Goal: Task Accomplishment & Management: Manage account settings

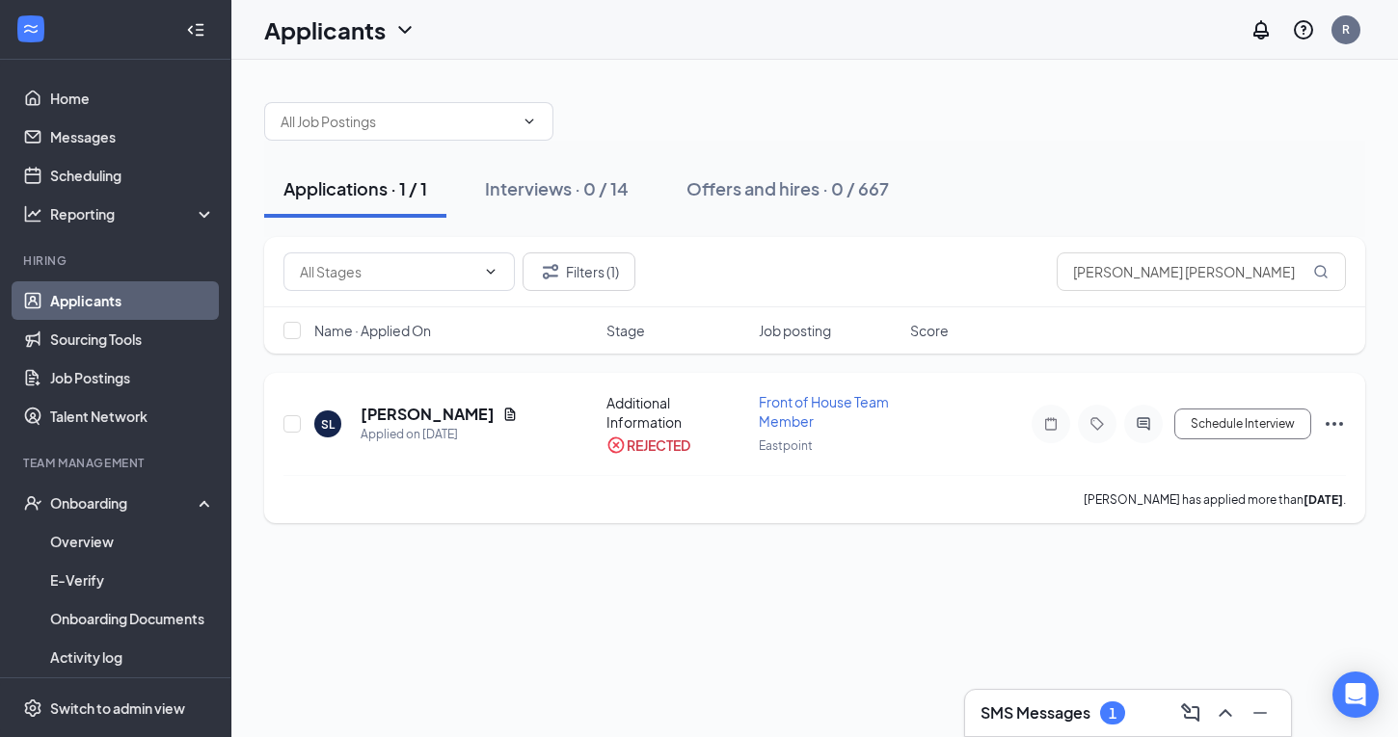
scroll to position [12, 0]
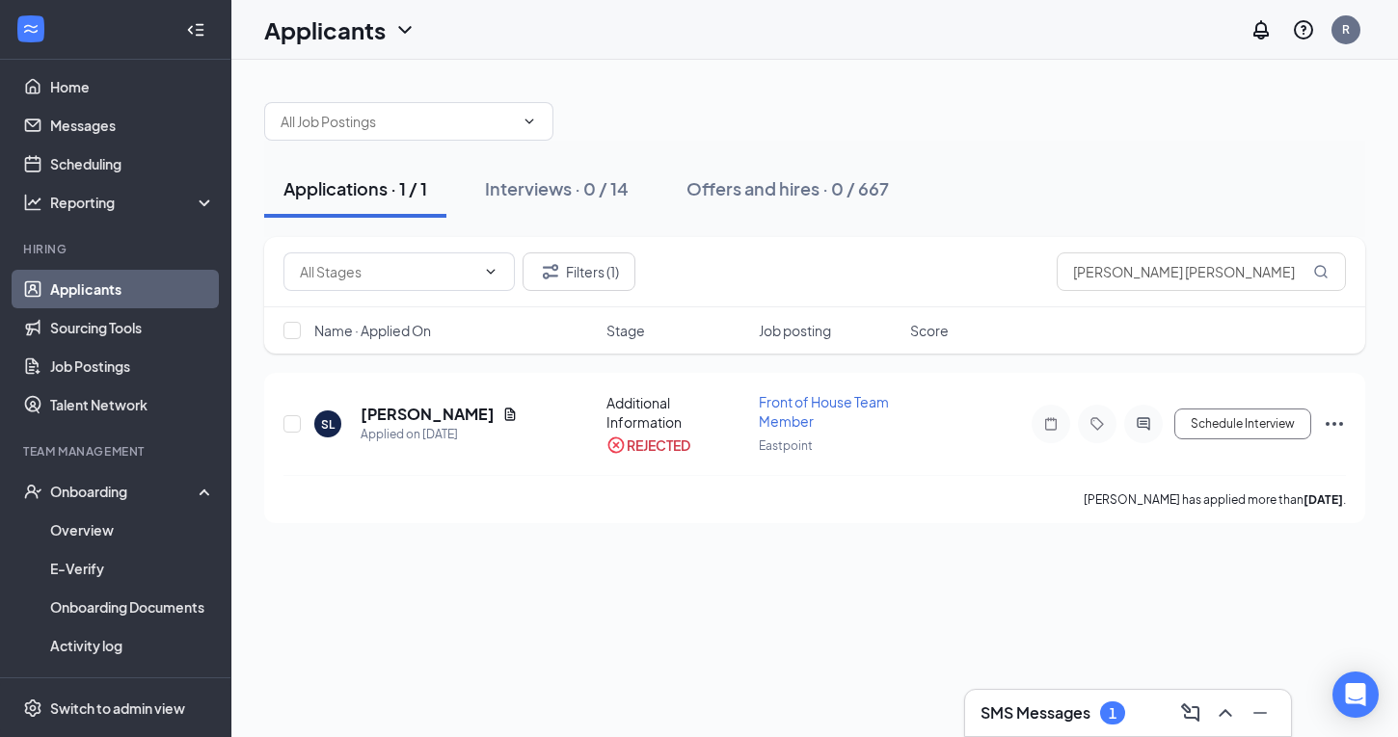
click at [1129, 717] on div "SMS Messages 1" at bounding box center [1127, 713] width 295 height 31
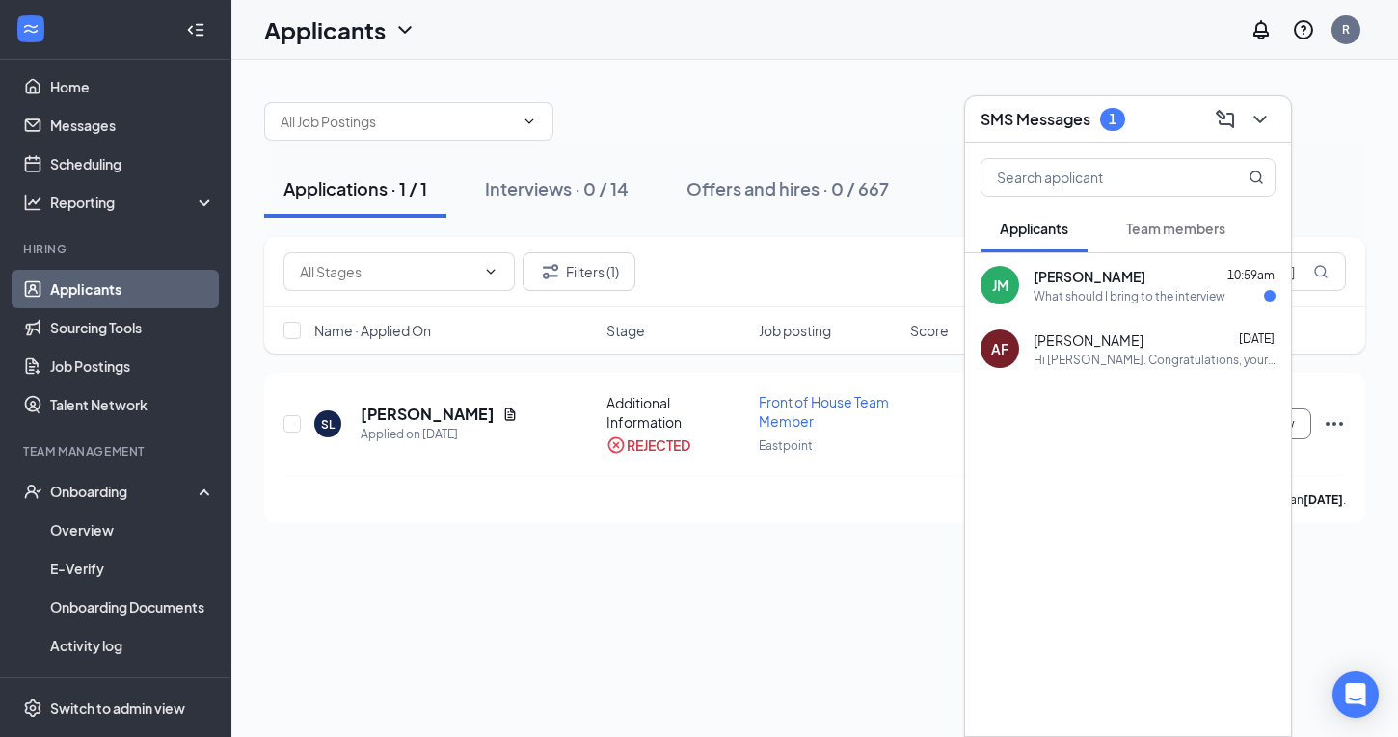
click at [1086, 288] on div "What should I bring to the interview" at bounding box center [1129, 296] width 192 height 16
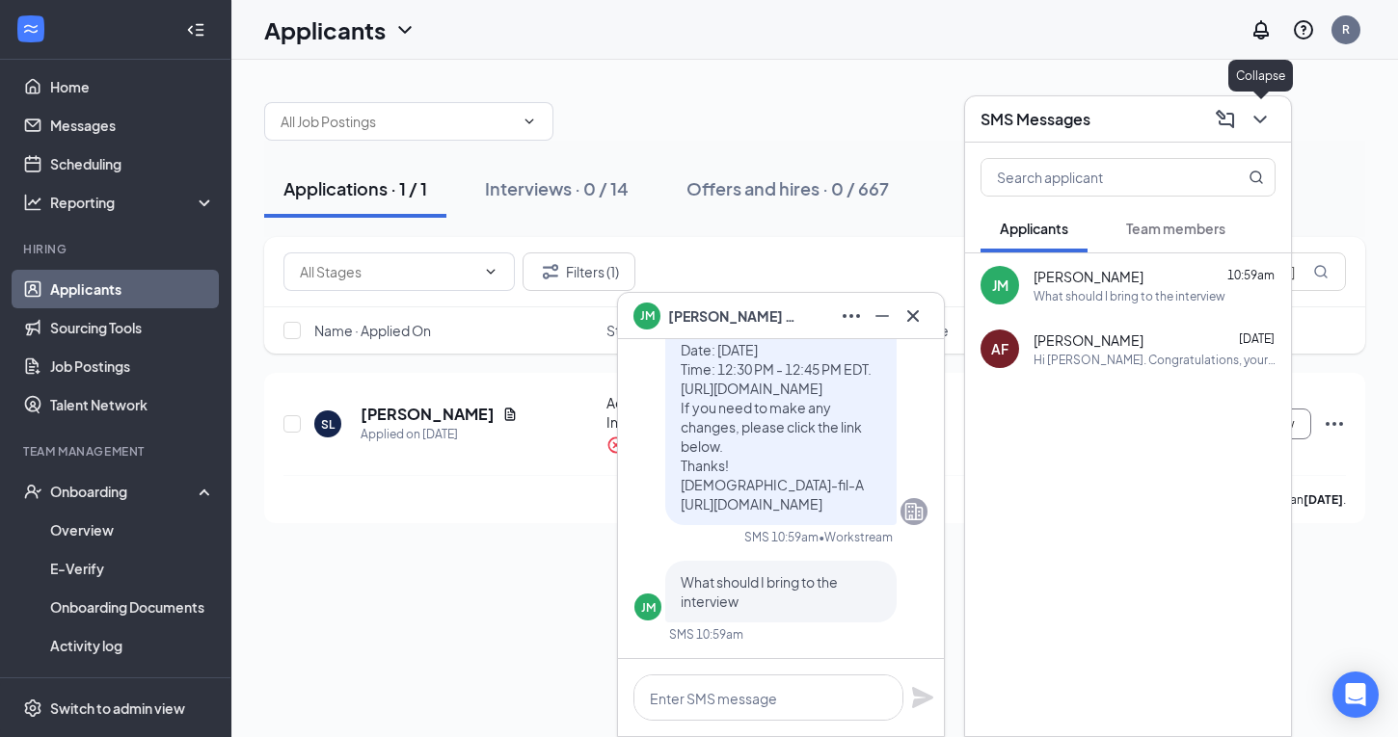
click at [1263, 117] on icon "ChevronDown" at bounding box center [1259, 120] width 13 height 8
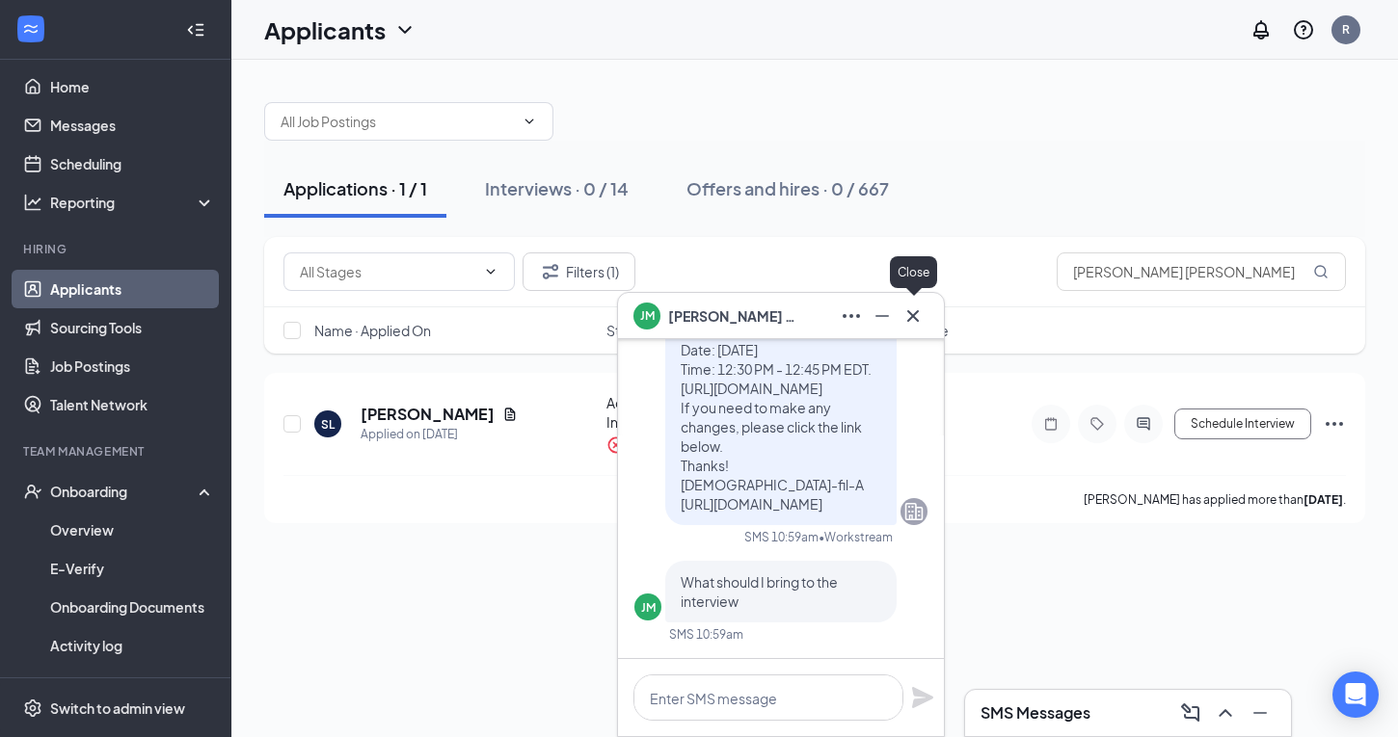
click at [910, 310] on icon "Cross" at bounding box center [912, 316] width 23 height 23
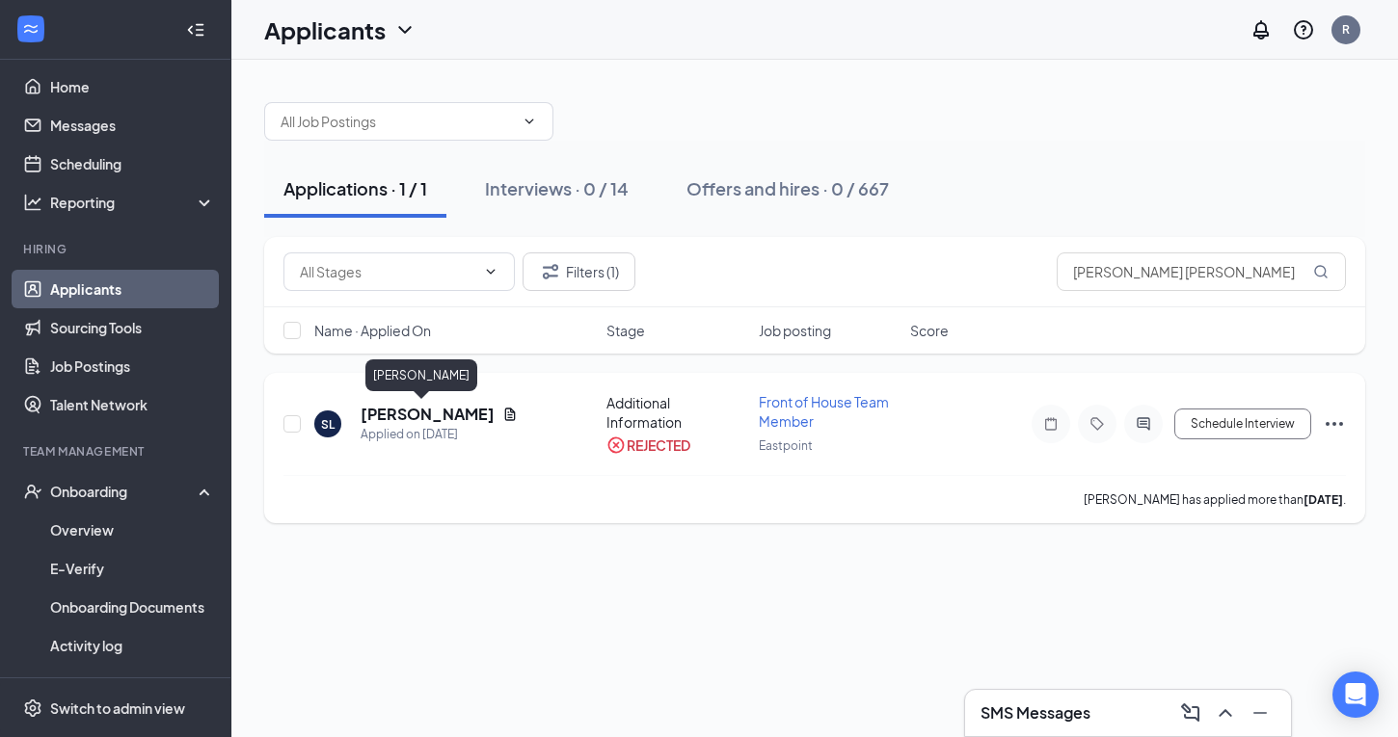
click at [407, 414] on h5 "Shawn Long" at bounding box center [428, 414] width 134 height 21
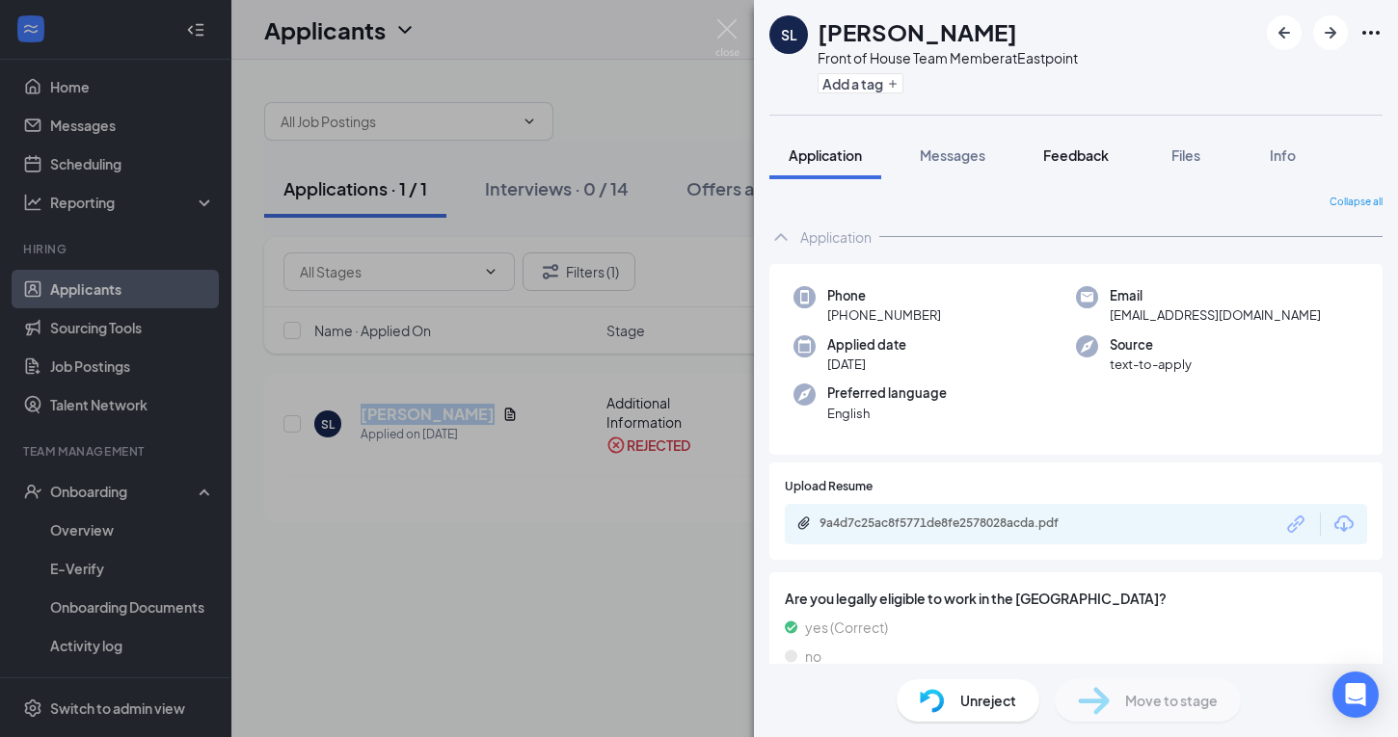
click at [1063, 157] on span "Feedback" at bounding box center [1076, 155] width 66 height 17
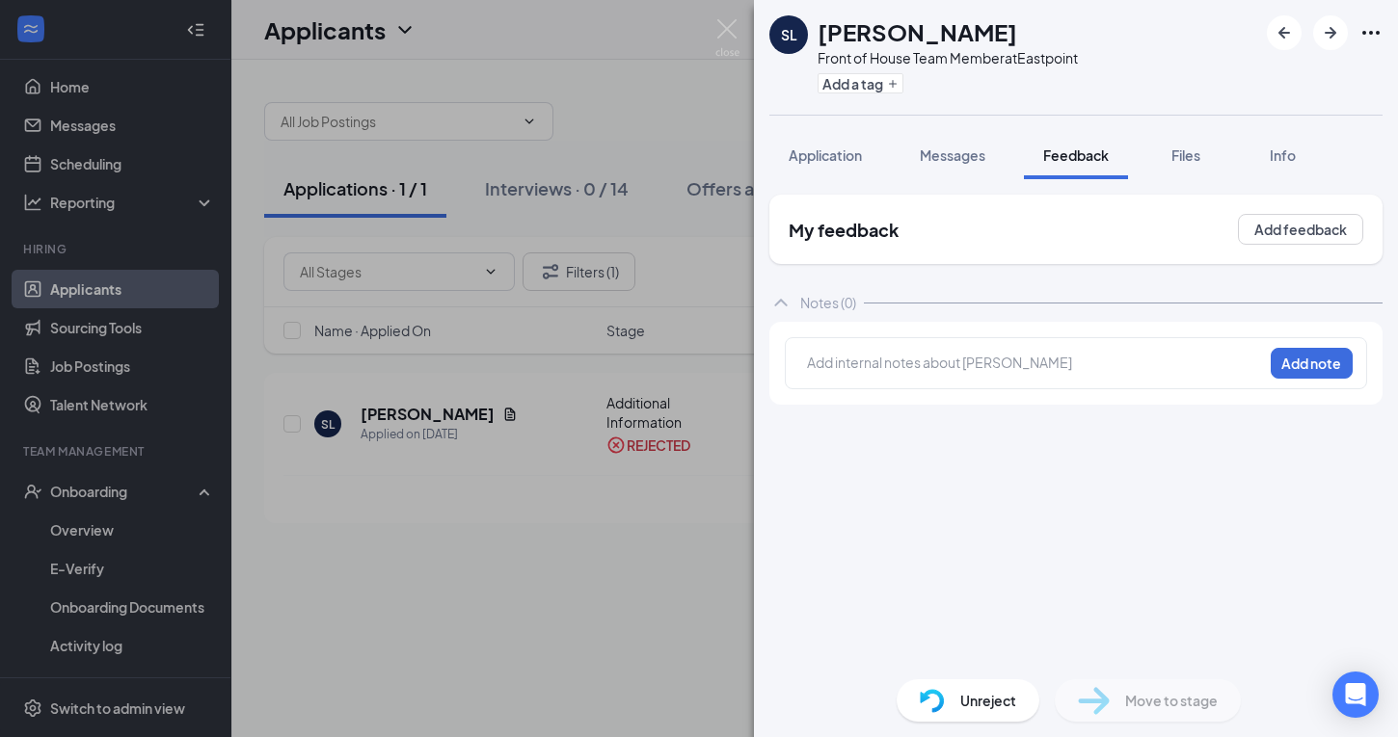
click at [829, 366] on div "SL Shawn Long Front of House Team Member at Eastpoint Add a tag Application Mes…" at bounding box center [1076, 368] width 644 height 737
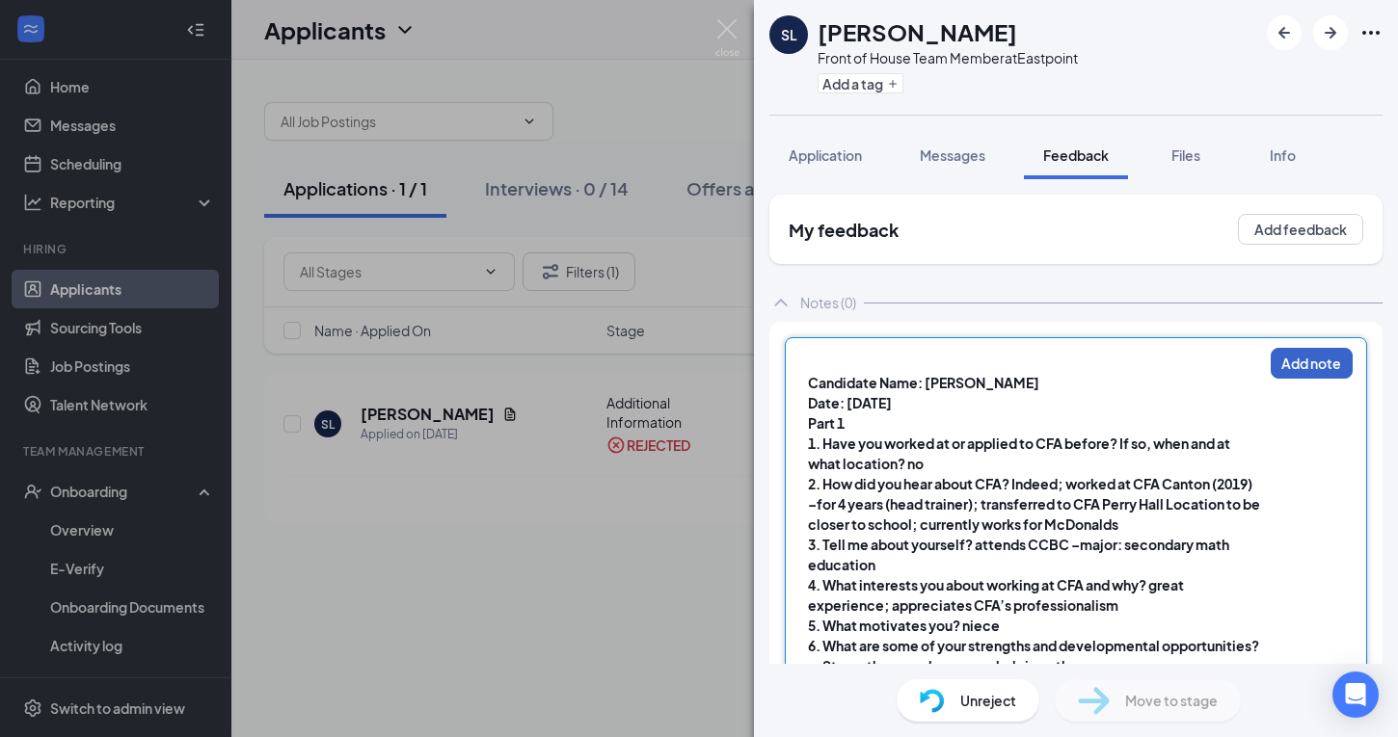
click at [1296, 360] on button "Add note" at bounding box center [1311, 363] width 82 height 31
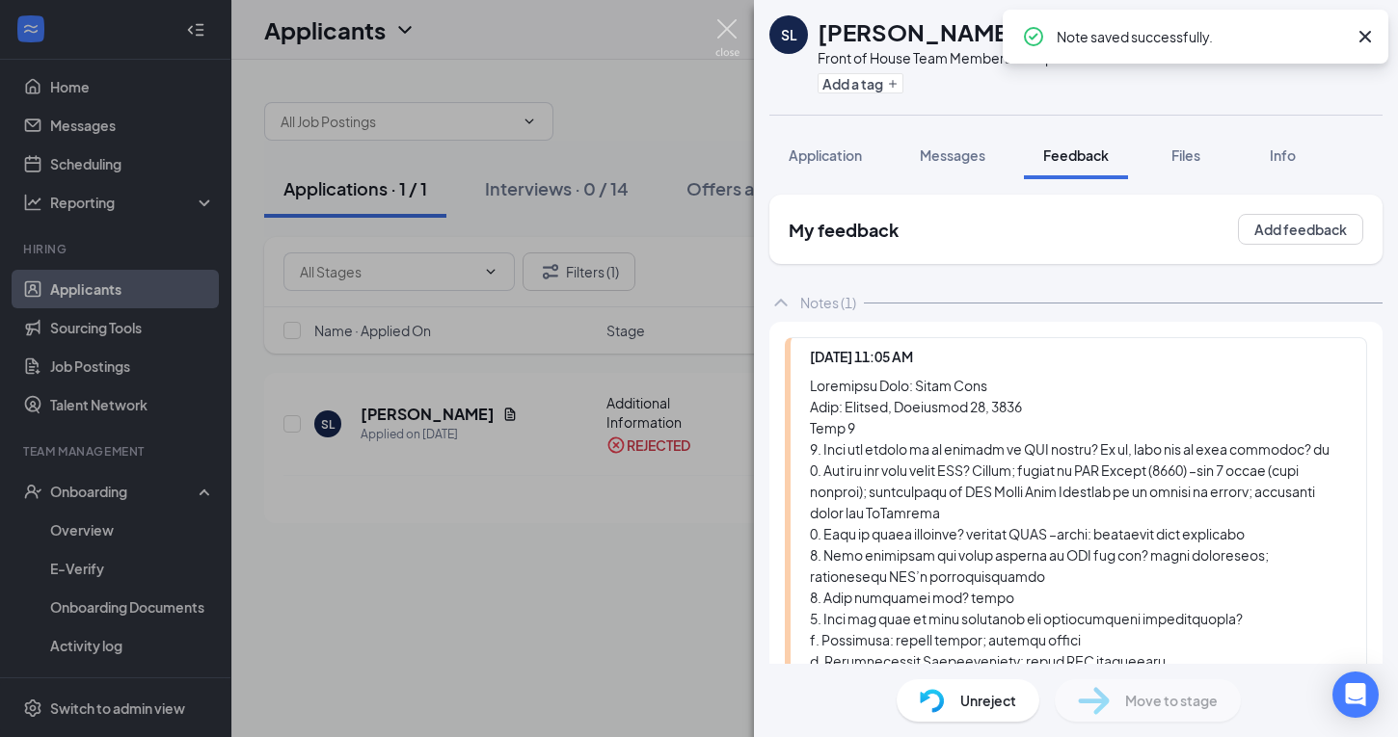
click at [722, 40] on img at bounding box center [727, 38] width 24 height 38
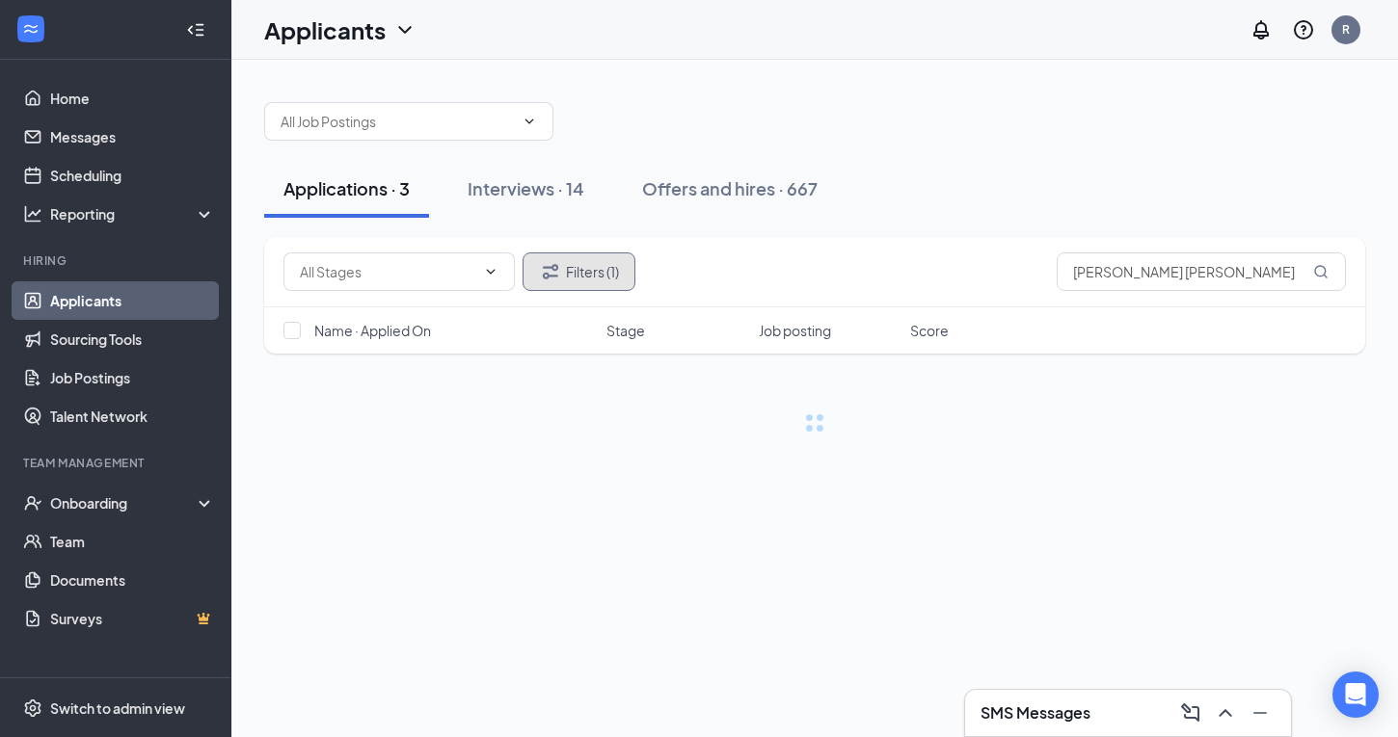
click at [556, 268] on icon "Filter" at bounding box center [550, 271] width 15 height 14
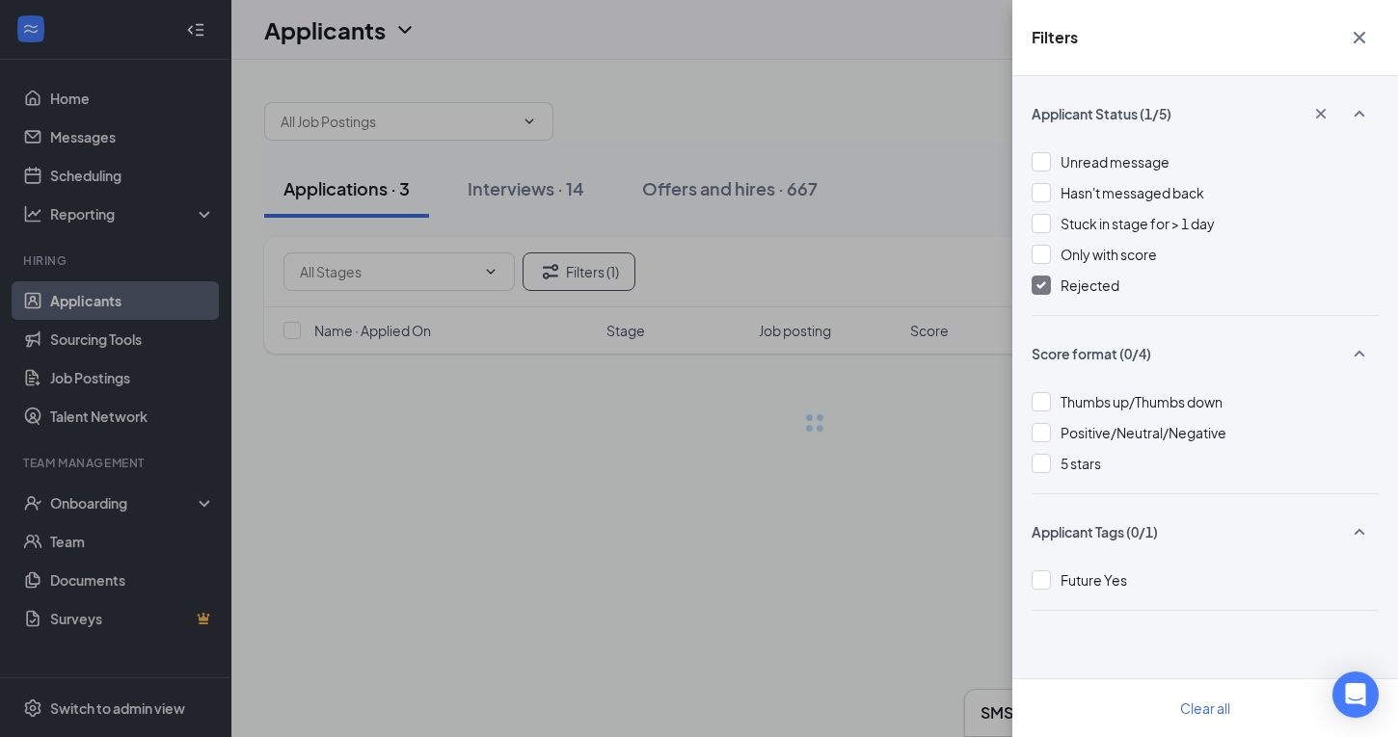
click at [1038, 290] on div at bounding box center [1040, 285] width 19 height 19
